Goal: Information Seeking & Learning: Learn about a topic

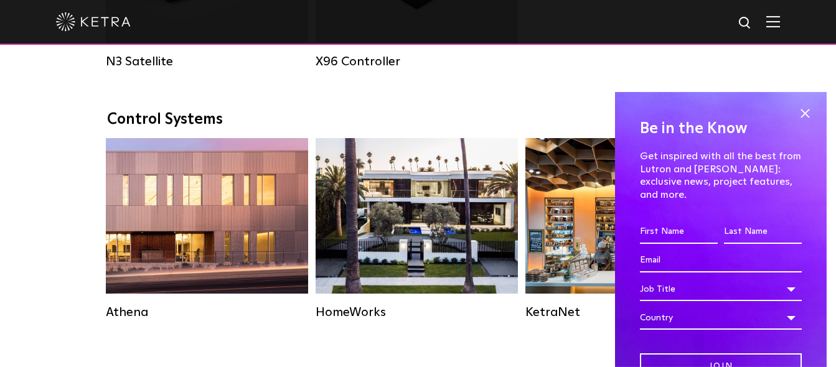
scroll to position [1790, 0]
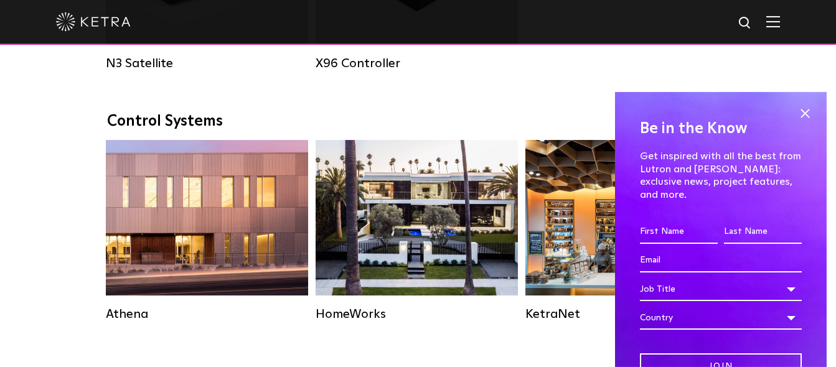
click at [805, 111] on span at bounding box center [805, 114] width 19 height 19
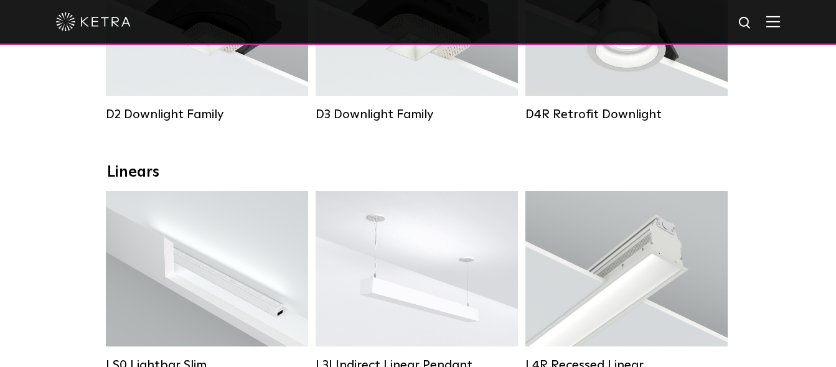
scroll to position [0, 0]
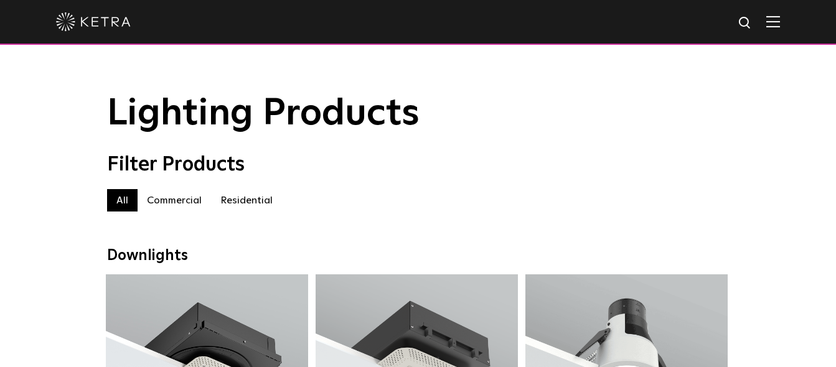
click at [240, 197] on label "Residential" at bounding box center [246, 200] width 71 height 22
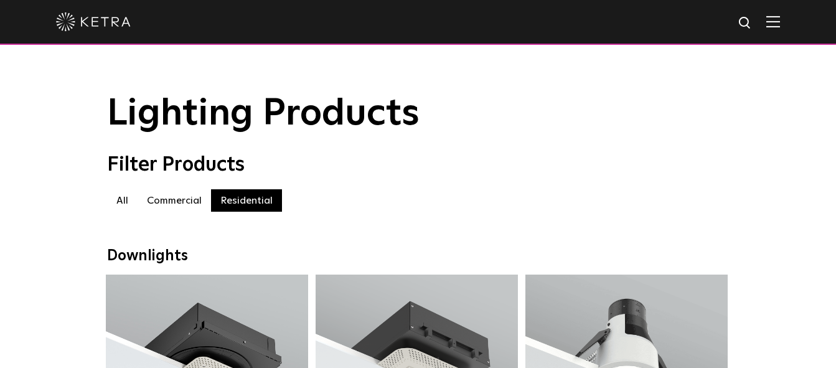
click at [772, 22] on img at bounding box center [774, 22] width 14 height 12
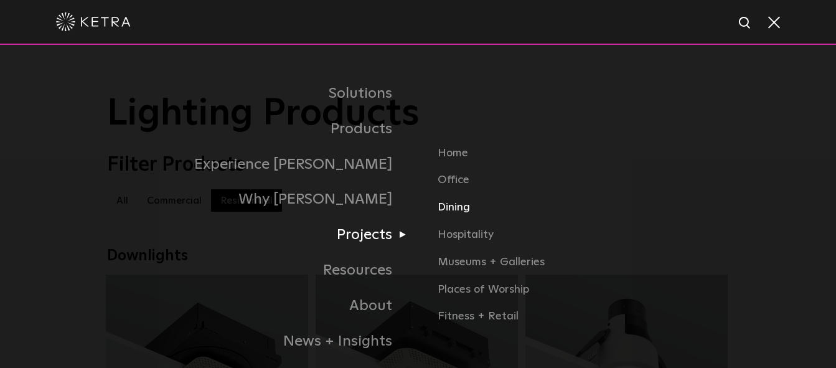
click at [460, 204] on link "Dining" at bounding box center [583, 212] width 291 height 27
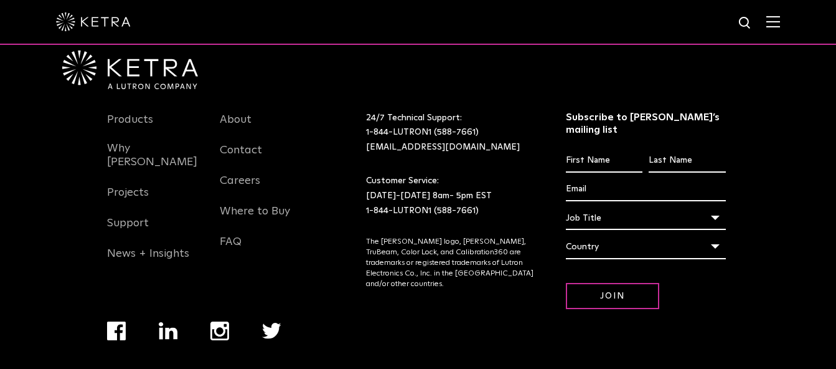
scroll to position [1025, 0]
